Goal: Task Accomplishment & Management: Use online tool/utility

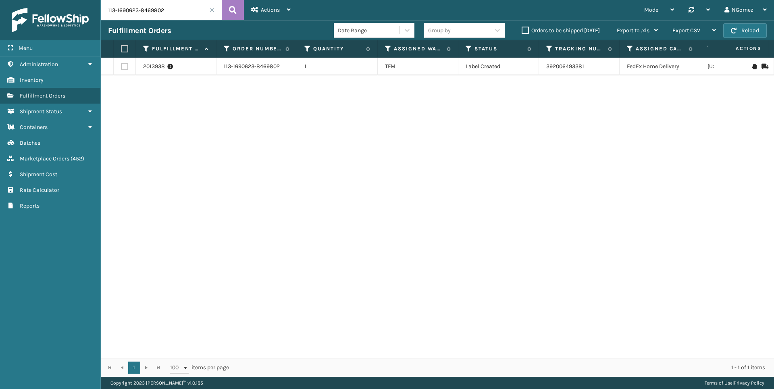
drag, startPoint x: 0, startPoint y: 0, endPoint x: 153, endPoint y: 16, distance: 153.6
click at [153, 16] on input "113-1690623-8469802" at bounding box center [161, 10] width 121 height 20
type input "111-9765451-4051443"
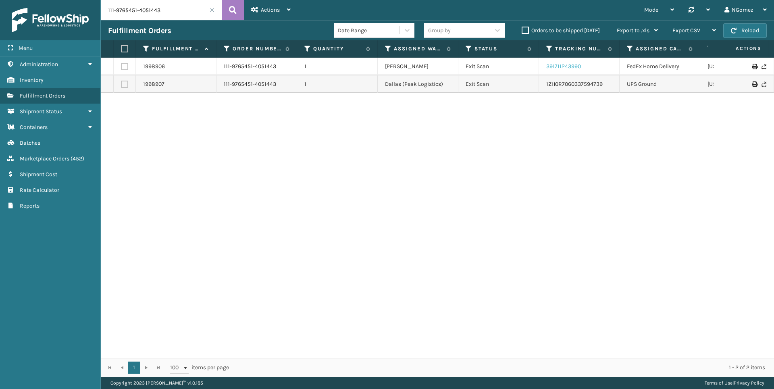
click at [558, 67] on link "391711243990" at bounding box center [563, 66] width 35 height 7
click at [588, 84] on link "1ZH0R7060337594739" at bounding box center [574, 84] width 56 height 7
click at [137, 15] on input "111-9765451-4051443" at bounding box center [161, 10] width 121 height 20
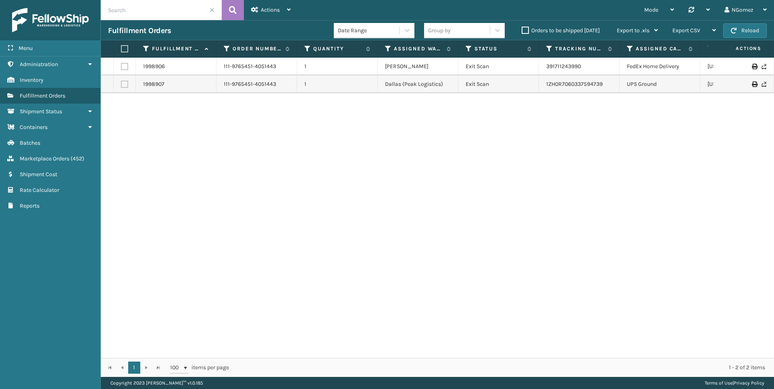
paste input "113-1690623-8469802"
type input "113-1690623-8469802"
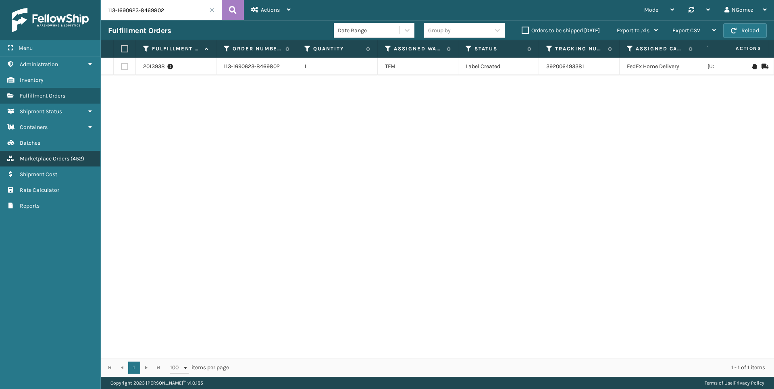
click at [62, 163] on link "Marketplace Orders ( 452 )" at bounding box center [50, 159] width 100 height 16
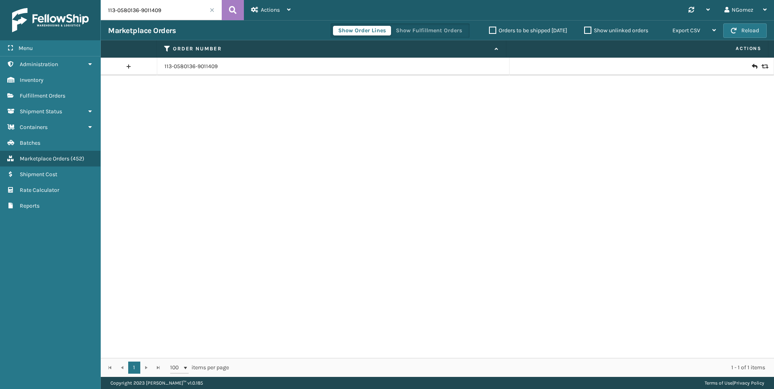
click at [179, 4] on input "113-0580136-9011409" at bounding box center [161, 10] width 121 height 20
paste input "1-1970356-0816234"
type input "111-1970356-0816234"
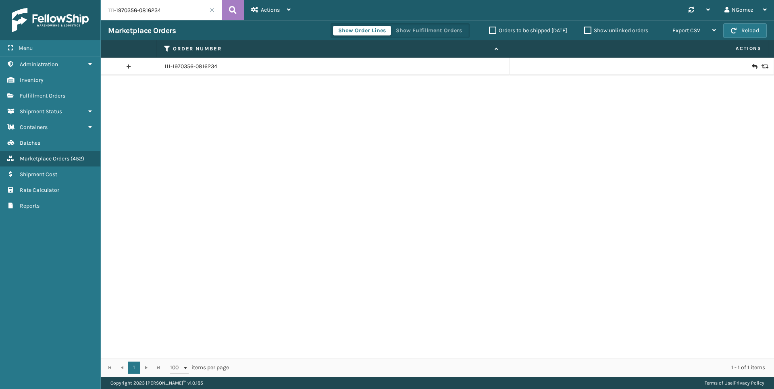
click at [752, 66] on icon at bounding box center [754, 66] width 5 height 8
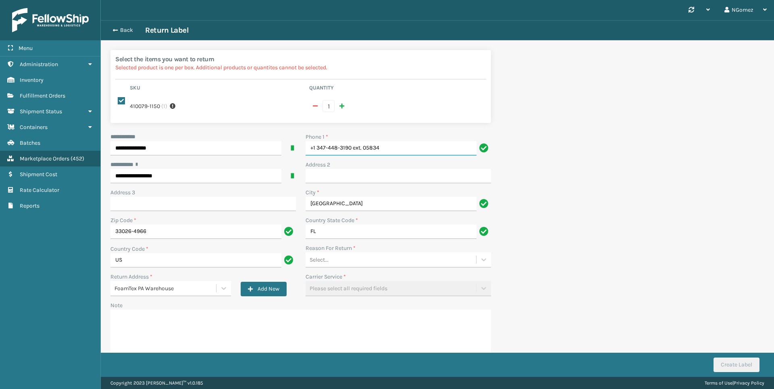
drag, startPoint x: 394, startPoint y: 149, endPoint x: 353, endPoint y: 148, distance: 41.1
click at [353, 148] on input "+1 347-448-3190 ext. 05834" at bounding box center [391, 148] width 171 height 15
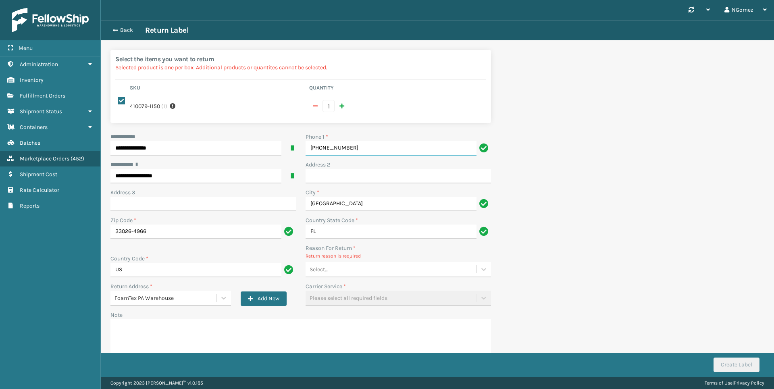
type input "[PHONE_NUMBER]"
click at [372, 264] on div "Select..." at bounding box center [391, 269] width 171 height 13
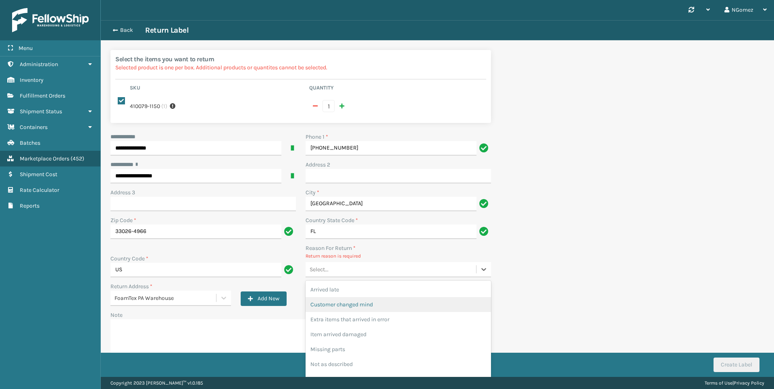
click at [362, 303] on div "Customer changed mind" at bounding box center [398, 304] width 185 height 15
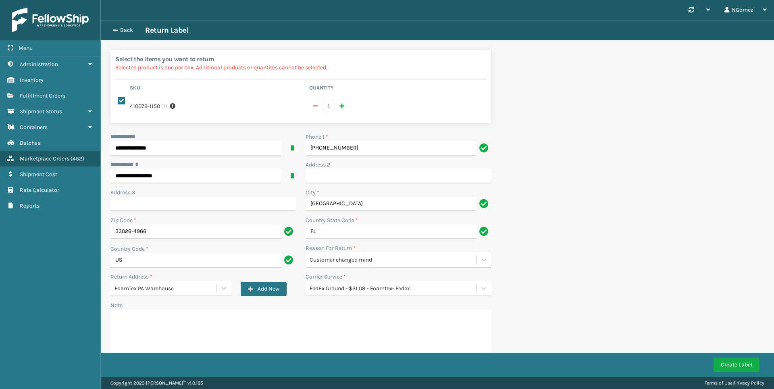
click at [432, 277] on div "Carrier Service *" at bounding box center [398, 276] width 185 height 8
click at [416, 290] on div "FedEx Ground - $31.08 - Foamtex- Fedex" at bounding box center [393, 288] width 167 height 8
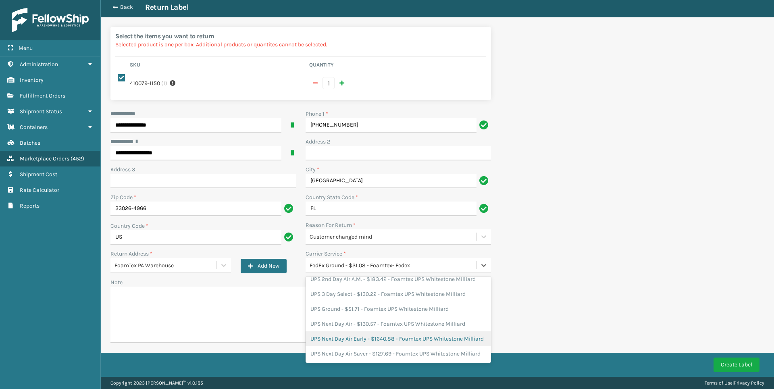
scroll to position [102, 0]
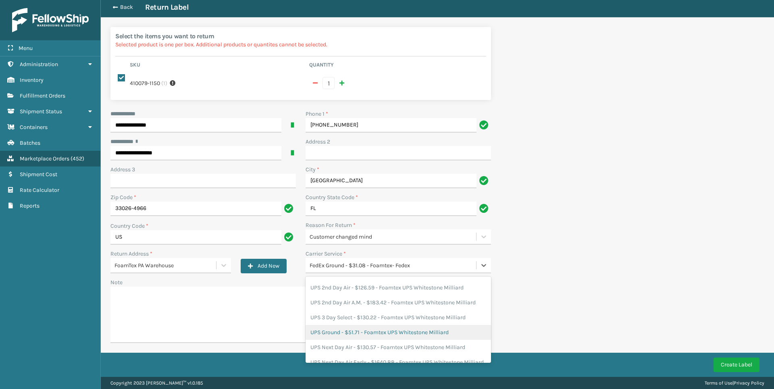
click at [354, 335] on div "UPS Ground - $51.71 - Foamtex UPS Whitestone Milliard" at bounding box center [398, 332] width 185 height 15
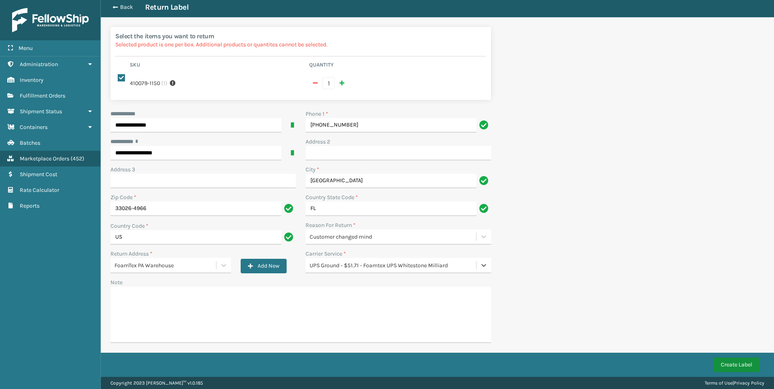
click at [746, 367] on button "Create Label" at bounding box center [736, 365] width 46 height 15
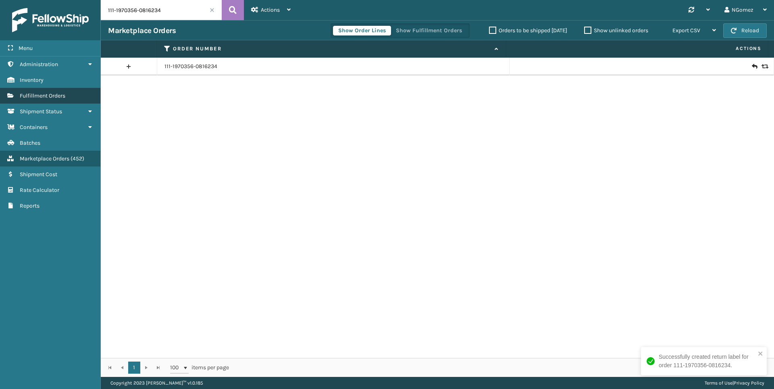
click at [38, 95] on span "Fulfillment Orders" at bounding box center [43, 95] width 46 height 7
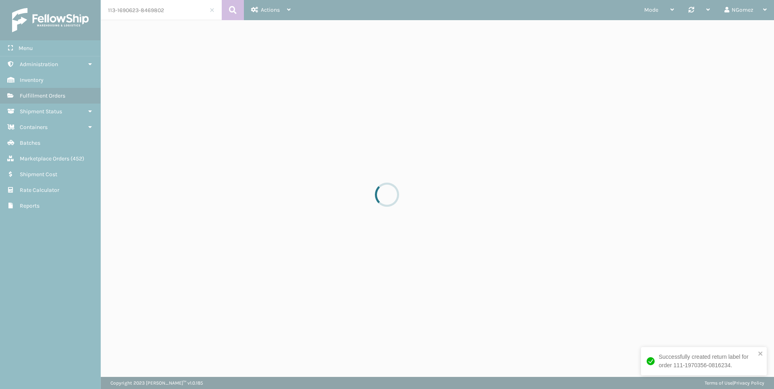
click at [167, 15] on input "113-1690623-8469802" at bounding box center [161, 10] width 121 height 20
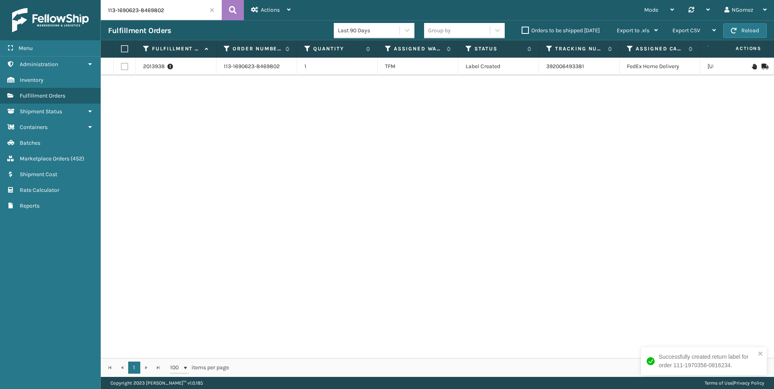
click at [167, 15] on input "113-1690623-8469802" at bounding box center [161, 10] width 121 height 20
paste input "3406"
type input "3406"
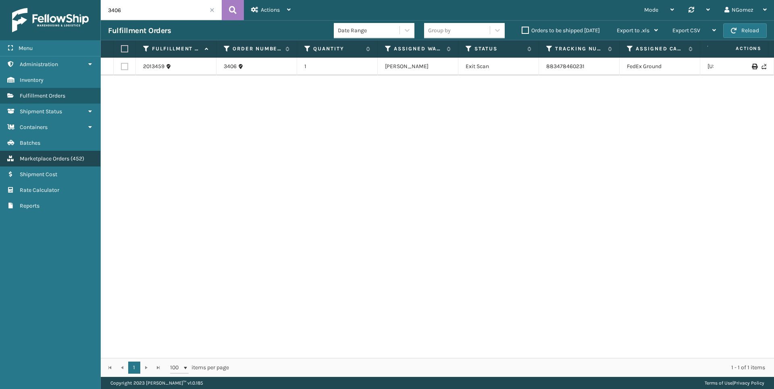
drag, startPoint x: 68, startPoint y: 160, endPoint x: 97, endPoint y: 116, distance: 53.0
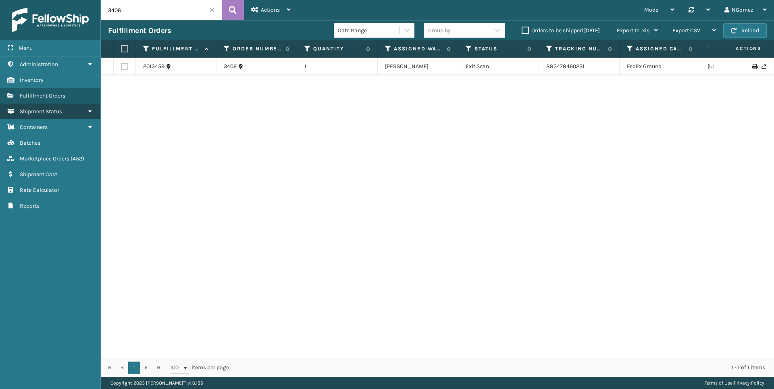
click at [68, 160] on span "Marketplace Orders" at bounding box center [45, 158] width 50 height 7
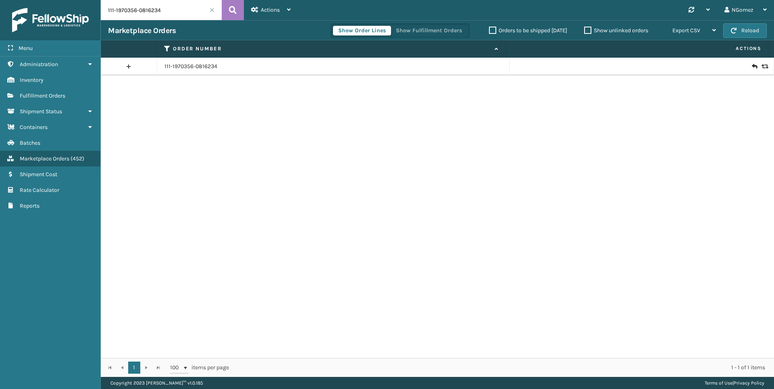
click at [154, 15] on input "111-1970356-0816234" at bounding box center [161, 10] width 121 height 20
click at [154, 14] on input "111-1970356-0816234" at bounding box center [161, 10] width 121 height 20
paste input "111-5846606-3501021"
type input "111-5846606-3501021"
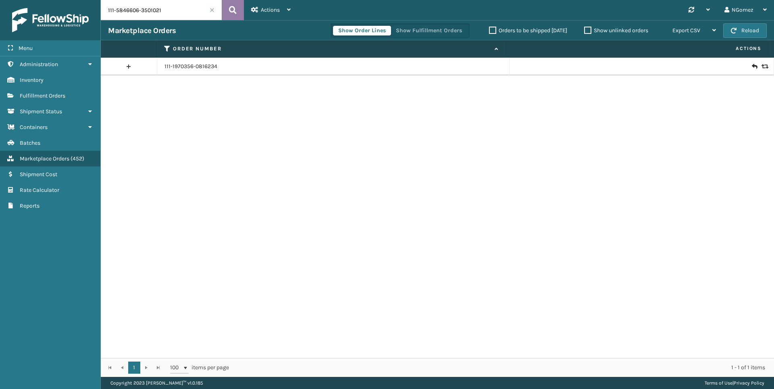
click at [231, 10] on icon at bounding box center [233, 10] width 8 height 12
click at [275, 11] on span "Actions" at bounding box center [270, 9] width 19 height 7
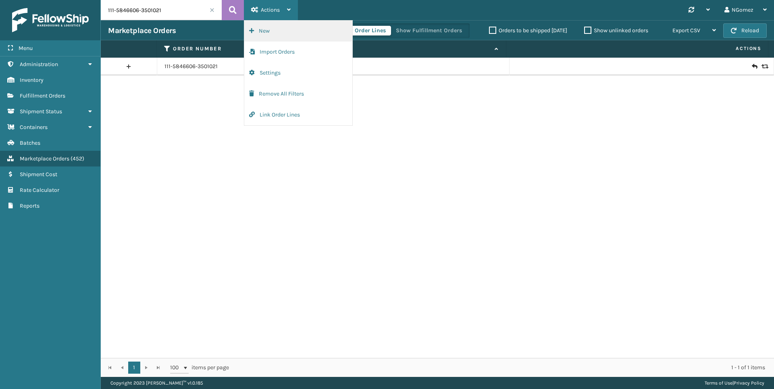
click at [270, 37] on button "New" at bounding box center [298, 31] width 108 height 21
